Goal: Task Accomplishment & Management: Manage account settings

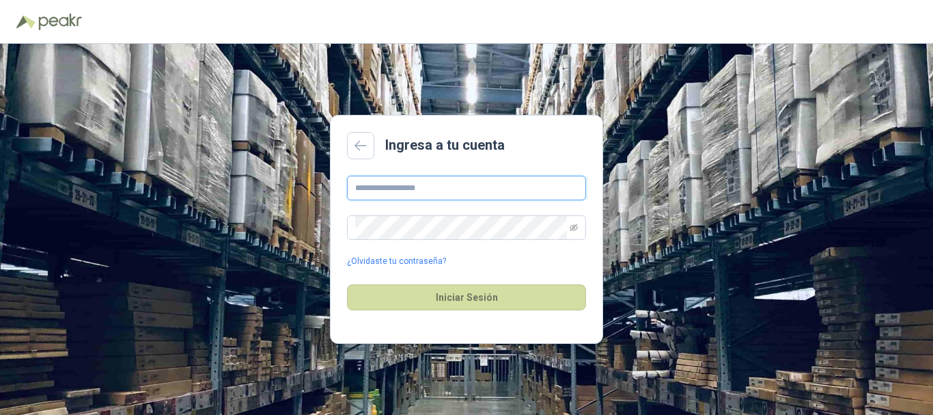
click at [453, 186] on input "text" at bounding box center [466, 188] width 239 height 25
type input "**********"
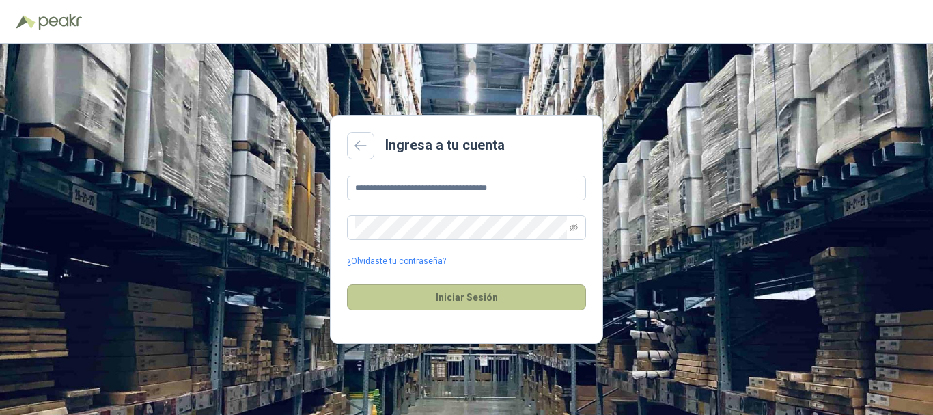
click at [464, 294] on button "Iniciar Sesión" at bounding box center [466, 297] width 239 height 26
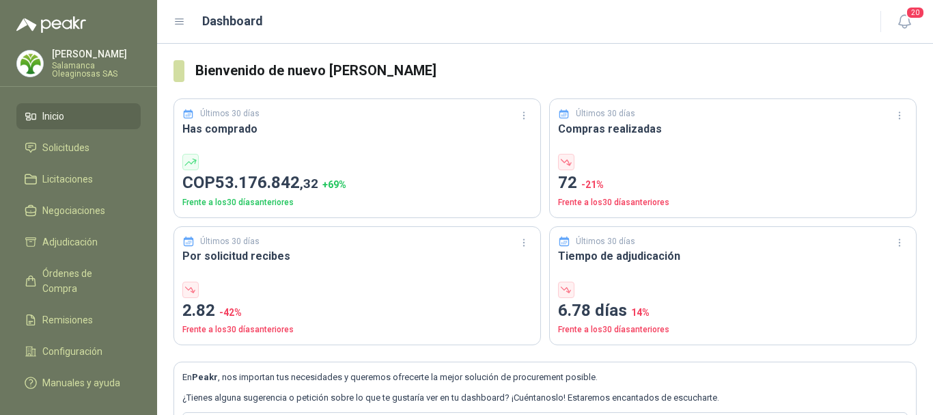
click at [94, 52] on p "[PERSON_NAME]" at bounding box center [96, 54] width 89 height 10
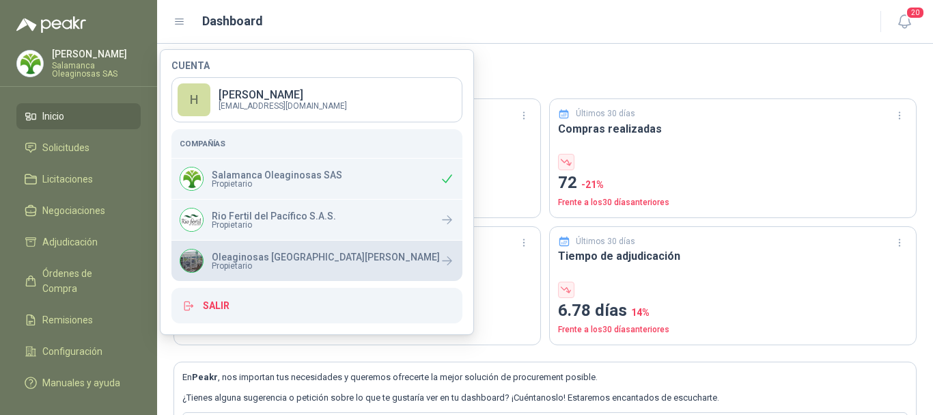
click at [270, 257] on p "Oleaginosas [GEOGRAPHIC_DATA][PERSON_NAME]" at bounding box center [326, 257] width 228 height 10
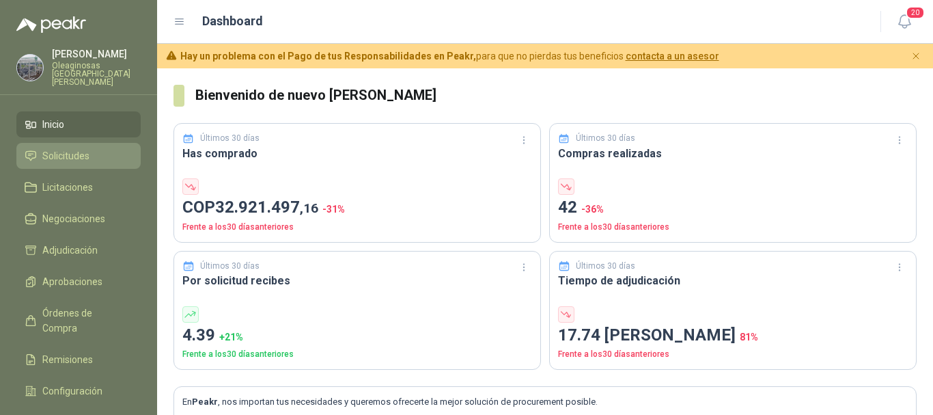
click at [80, 148] on span "Solicitudes" at bounding box center [65, 155] width 47 height 15
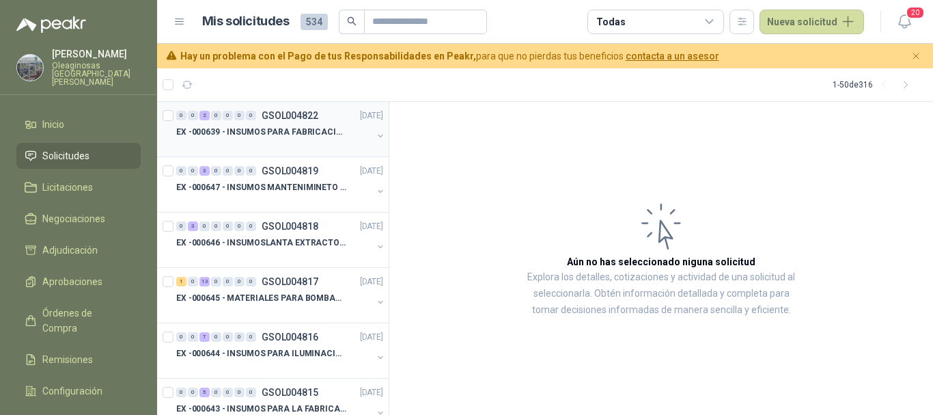
click at [318, 144] on div at bounding box center [274, 145] width 196 height 11
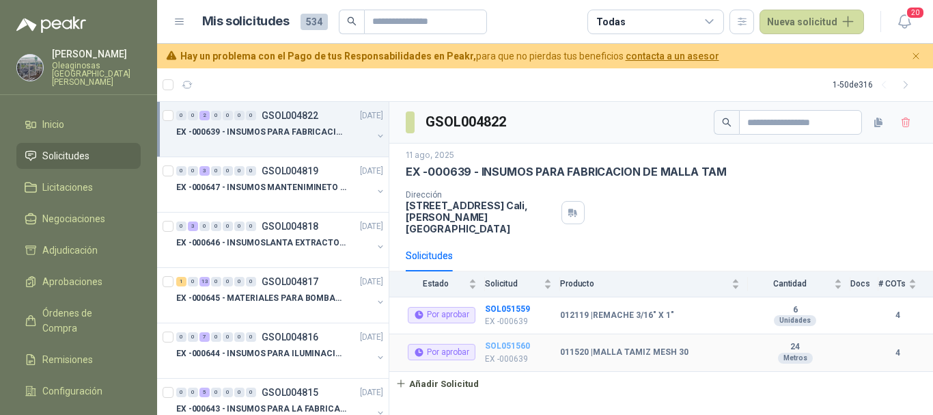
click at [515, 341] on b "SOL051560" at bounding box center [507, 346] width 45 height 10
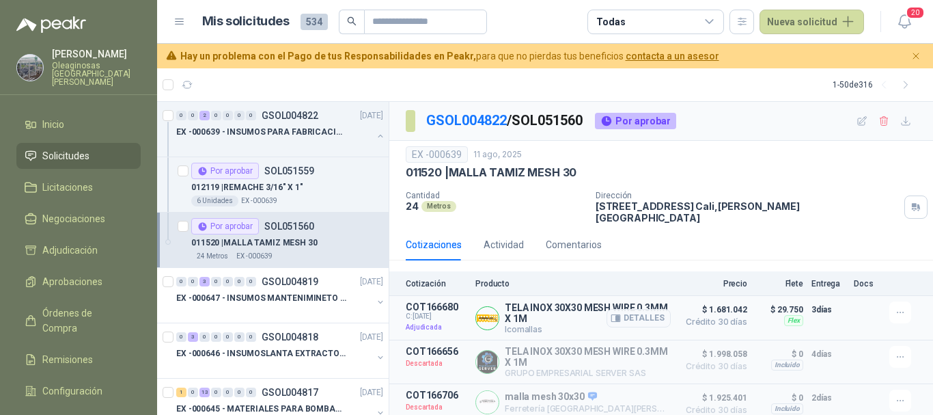
scroll to position [43, 0]
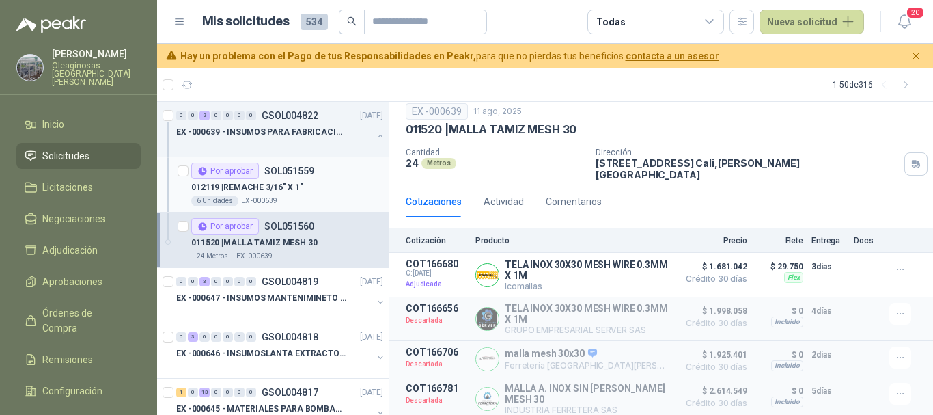
click at [316, 185] on div "012119 | REMACHE 3/16" X 1"" at bounding box center [287, 187] width 192 height 16
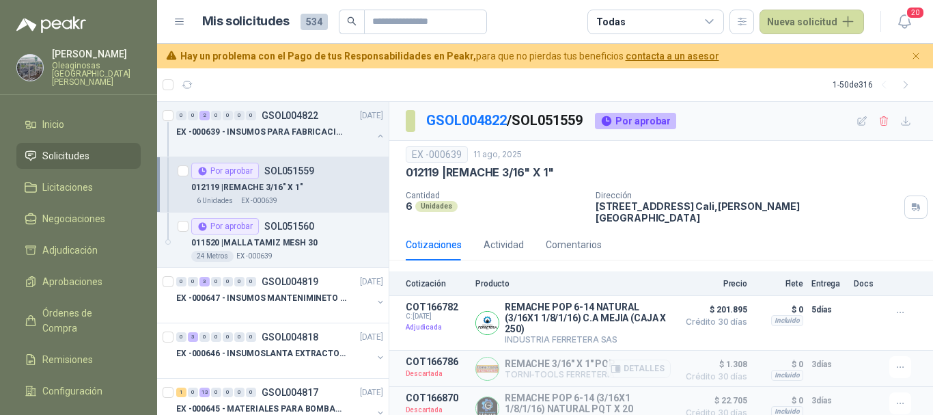
scroll to position [66, 0]
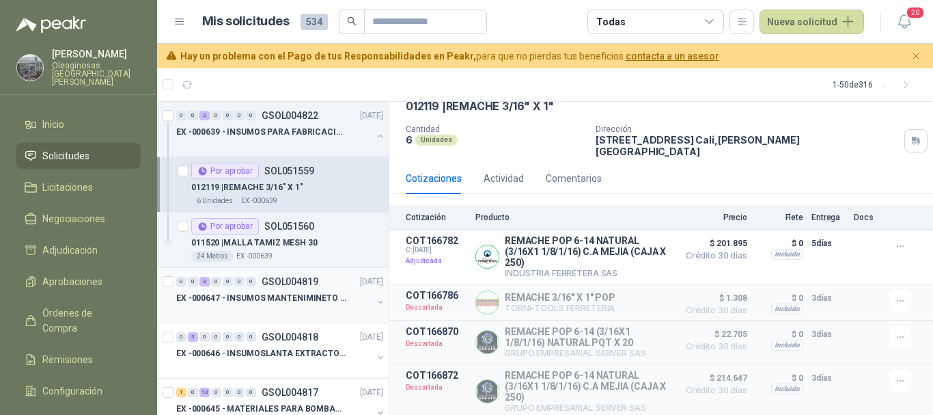
click at [314, 307] on div at bounding box center [274, 311] width 196 height 11
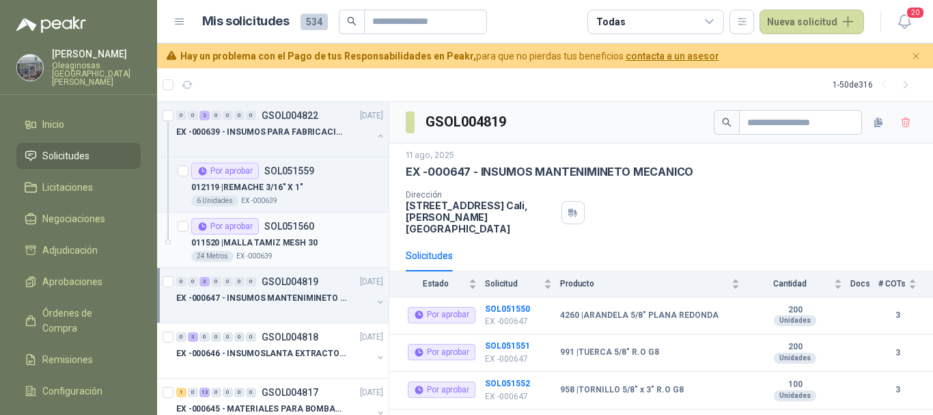
click at [329, 239] on div "011520 | MALLA TAMIZ MESH 30" at bounding box center [287, 242] width 192 height 16
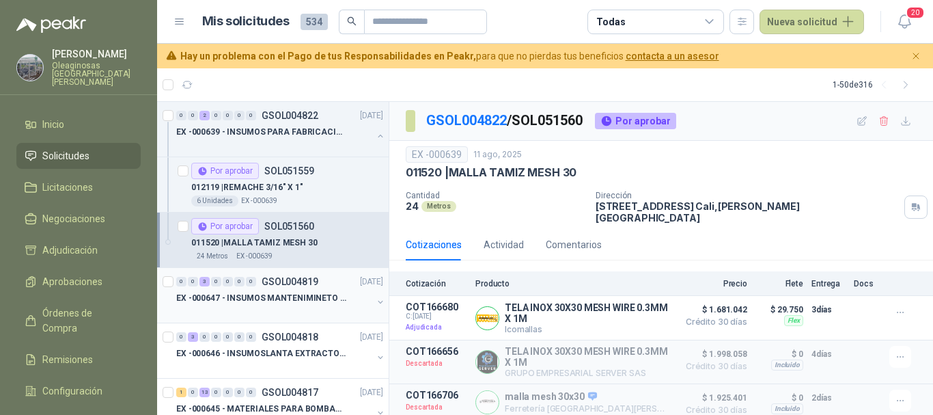
click at [298, 305] on div "EX -000647 - INSUMOS MANTENIMINETO MECANICO" at bounding box center [274, 298] width 196 height 16
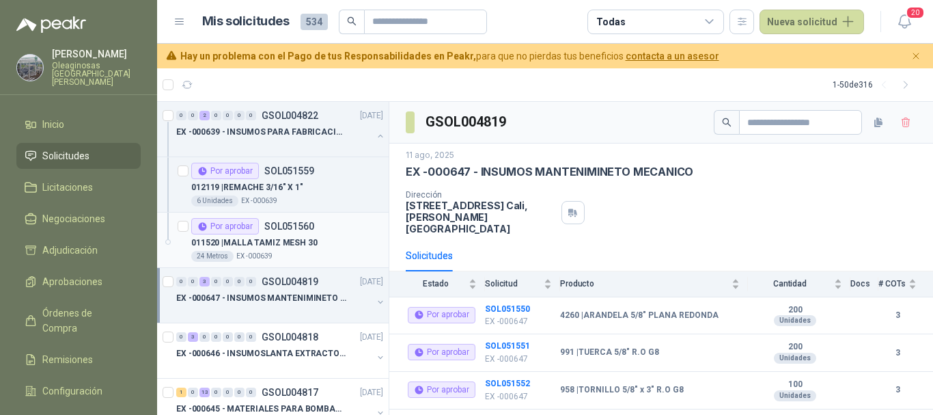
click at [331, 240] on div "011520 | MALLA TAMIZ MESH 30" at bounding box center [287, 242] width 192 height 16
